Goal: Task Accomplishment & Management: Use online tool/utility

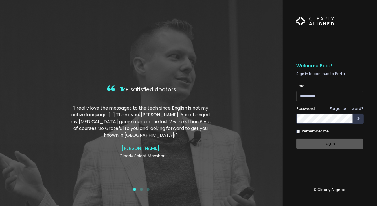
type input "**********"
click at [328, 148] on div "Log In" at bounding box center [330, 143] width 67 height 10
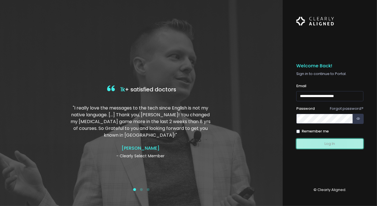
click at [329, 144] on button "Log In" at bounding box center [330, 143] width 67 height 10
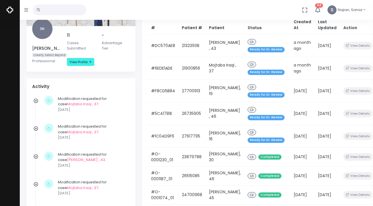
scroll to position [84, 0]
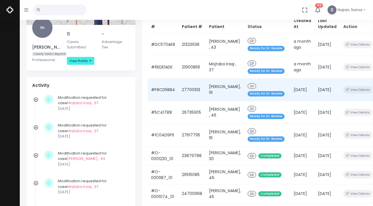
click at [253, 94] on span "Ready for Dr. Review" at bounding box center [266, 93] width 37 height 5
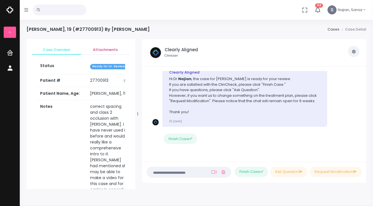
click at [111, 50] on span "Attachments" at bounding box center [106, 50] width 40 height 6
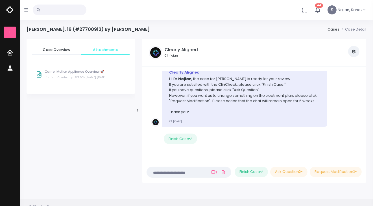
click at [68, 73] on p "Carrier Motion Appliance Overview 🚀" at bounding box center [85, 72] width 81 height 4
click at [122, 110] on div "Carrier Motion Appliance Overview 🚀 15 min Cancel - Created by [PERSON_NAME] [D…" at bounding box center [83, 109] width 97 height 15
click at [125, 104] on p "Carrier Motion Appliance Overview 🚀" at bounding box center [83, 105] width 95 height 4
click at [125, 113] on div "Carrier Motion Appliance Overview 🚀 15 min Cancel - Created by [PERSON_NAME] [D…" at bounding box center [83, 109] width 97 height 15
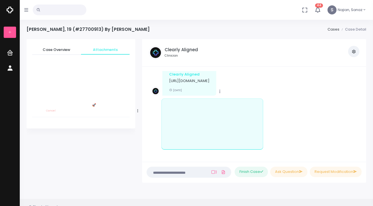
scroll to position [188, 0]
